Goal: Task Accomplishment & Management: Use online tool/utility

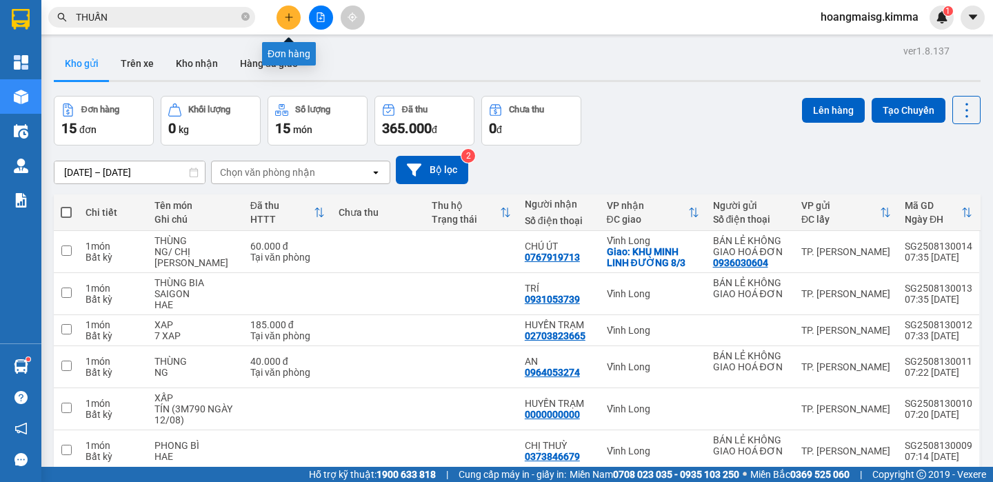
click at [282, 20] on button at bounding box center [289, 18] width 24 height 24
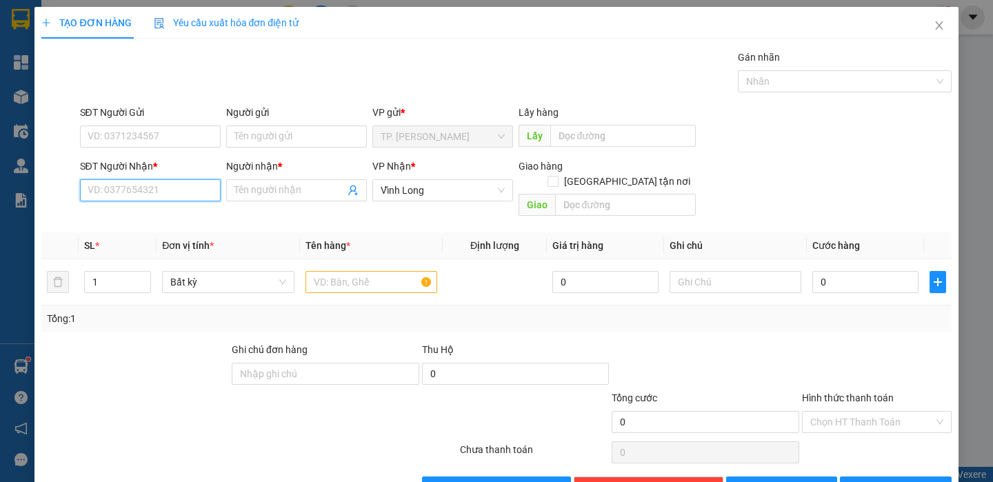
click at [195, 186] on input "SĐT Người Nhận *" at bounding box center [150, 190] width 141 height 22
type input "0939700667"
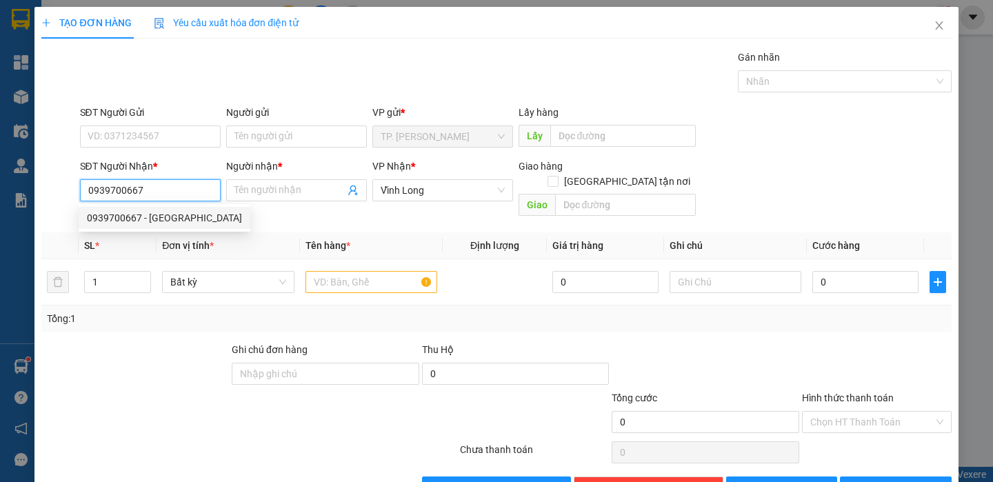
drag, startPoint x: 154, startPoint y: 215, endPoint x: 204, endPoint y: 308, distance: 105.6
click at [156, 218] on div "0939700667 - [GEOGRAPHIC_DATA]" at bounding box center [164, 217] width 155 height 15
type input "GIANG KT"
type input "0939700667"
drag, startPoint x: 204, startPoint y: 308, endPoint x: 288, endPoint y: 289, distance: 86.2
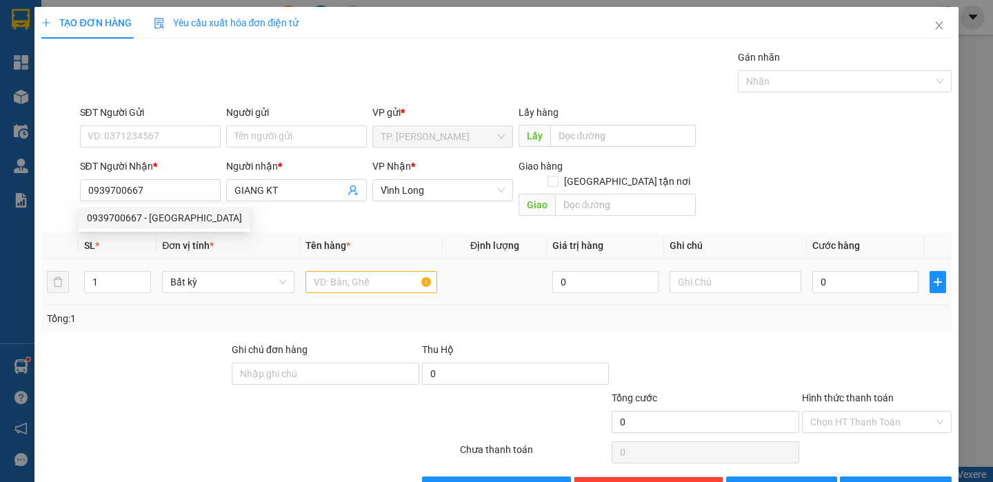
click at [206, 311] on div "Tổng: 1" at bounding box center [215, 318] width 337 height 15
click at [324, 275] on input "text" at bounding box center [372, 282] width 132 height 22
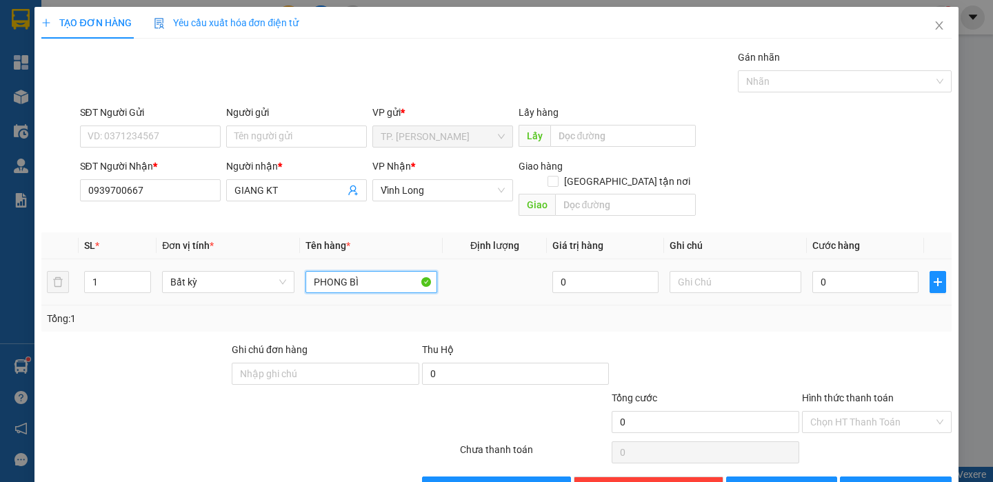
type input "PHONG BÌ"
type input "Ư"
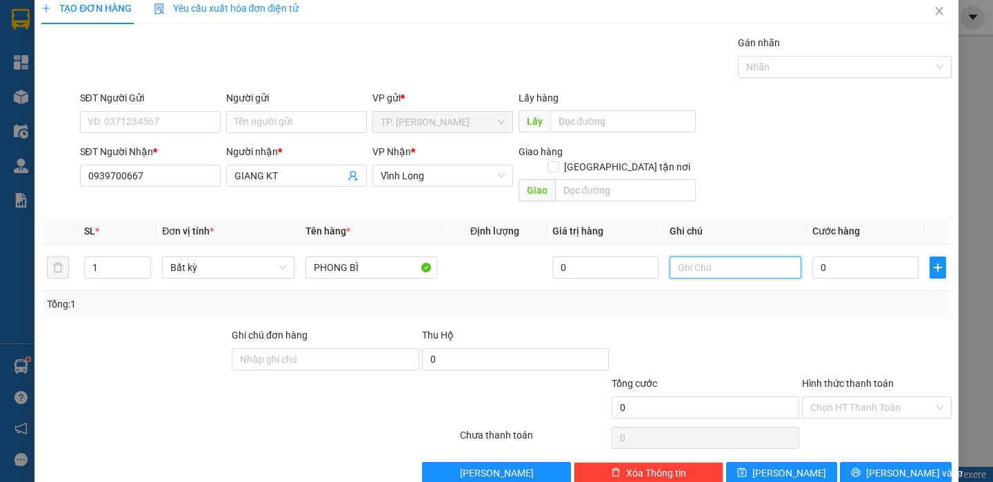
scroll to position [28, 0]
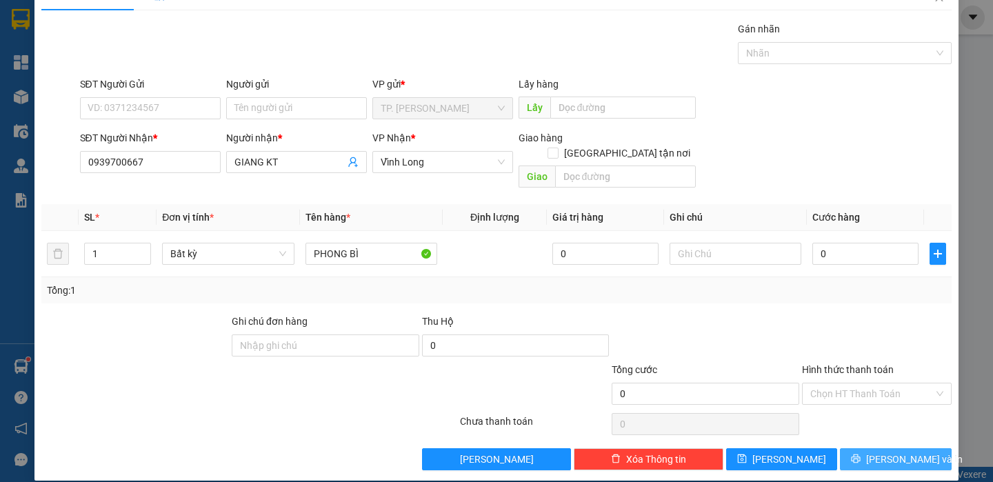
click at [867, 448] on button "[PERSON_NAME] và In" at bounding box center [895, 459] width 111 height 22
click at [867, 454] on span "loading" at bounding box center [858, 459] width 15 height 10
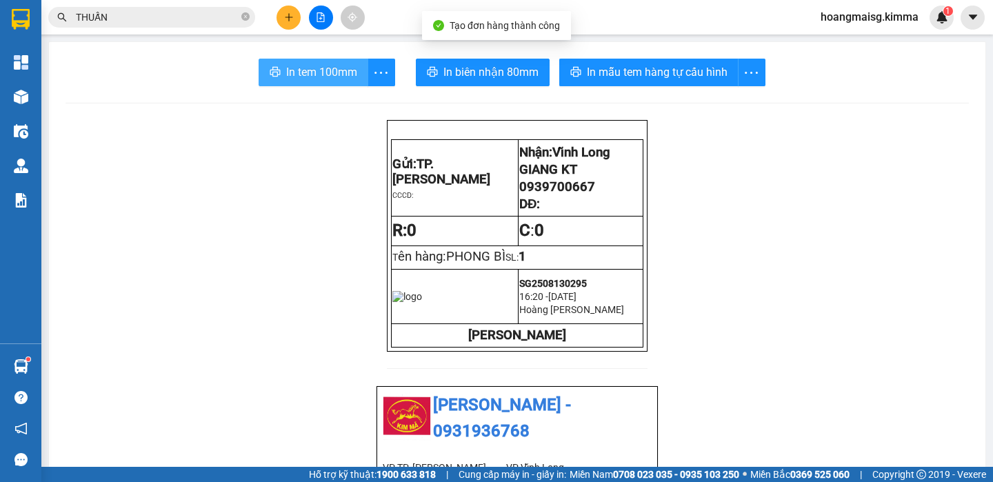
click at [319, 63] on span "In tem 100mm" at bounding box center [321, 71] width 71 height 17
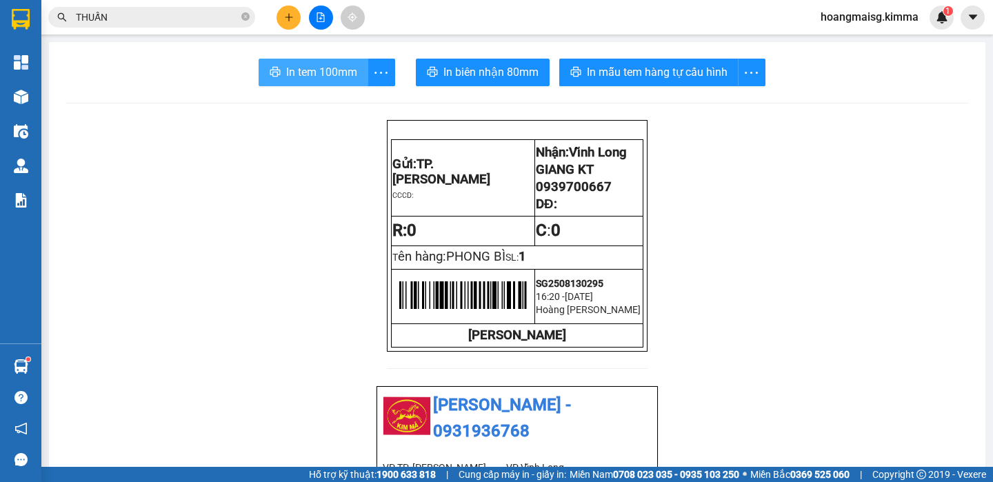
click at [328, 75] on span "In tem 100mm" at bounding box center [321, 71] width 71 height 17
click at [248, 15] on icon "close-circle" at bounding box center [245, 16] width 8 height 8
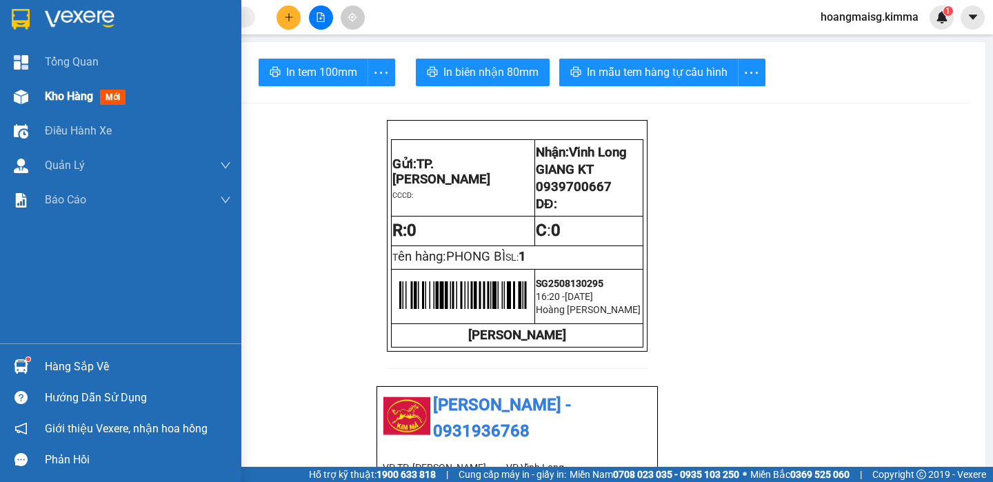
click at [73, 90] on div "Tổng Quan Kho hàng mới Điều hành xe Quản [PERSON_NAME] lý chuyến Quản lý khách …" at bounding box center [120, 194] width 241 height 299
drag, startPoint x: 72, startPoint y: 92, endPoint x: 39, endPoint y: 72, distance: 39.1
click at [72, 95] on span "Kho hàng" at bounding box center [69, 96] width 48 height 13
